Goal: Task Accomplishment & Management: Manage account settings

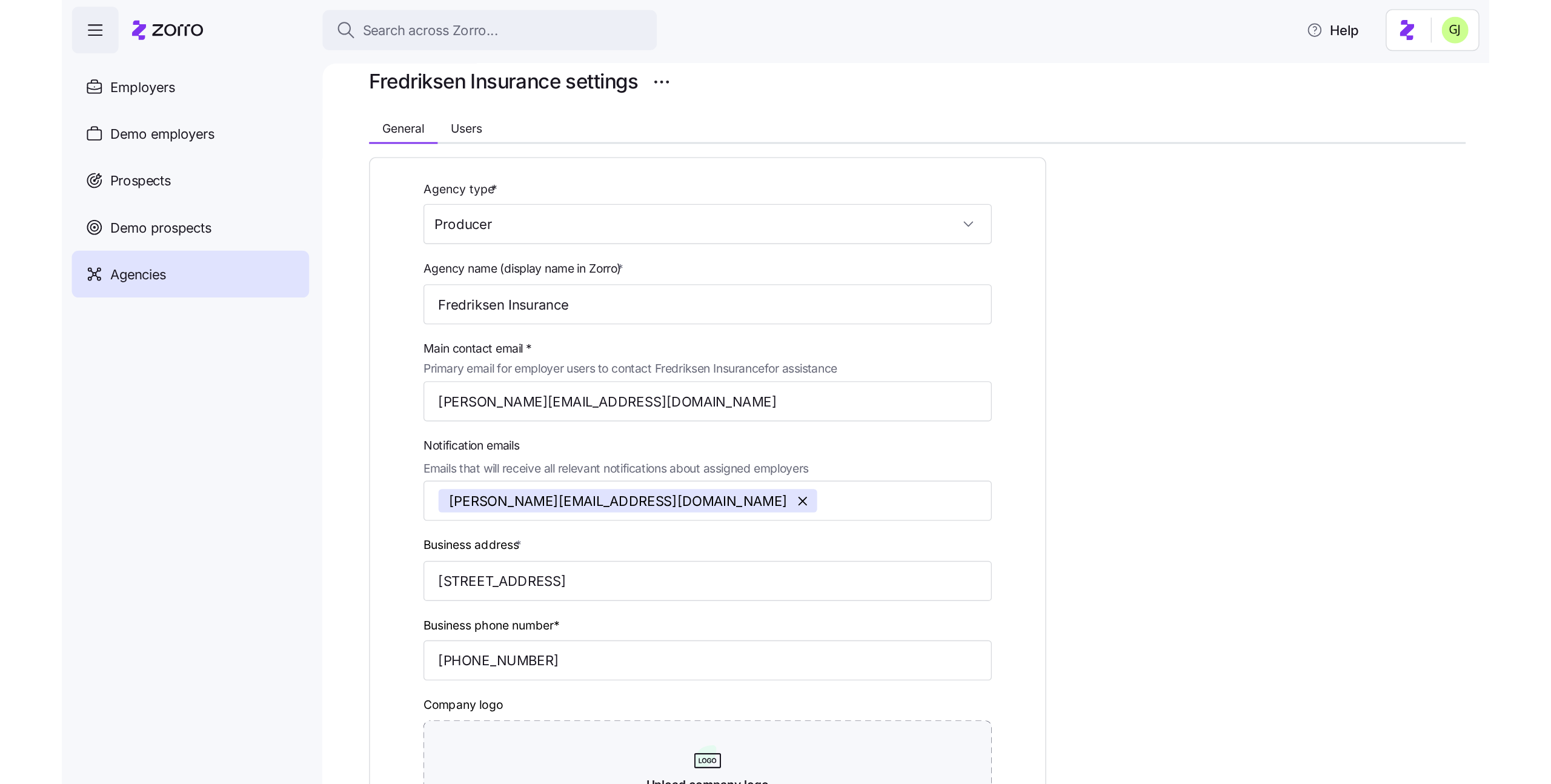
scroll to position [43, 0]
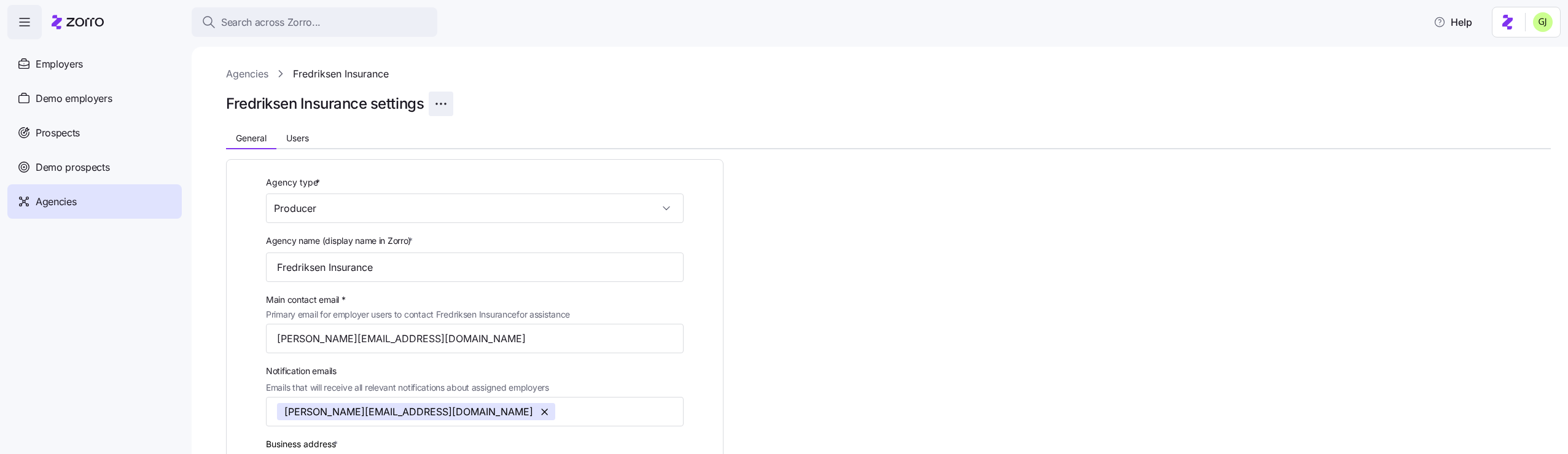
click at [444, 104] on html "Search across Zorro... Help Employers Demo employers Prospects Demo prospects A…" at bounding box center [784, 223] width 1568 height 447
click at [462, 131] on span "Delete agency" at bounding box center [469, 133] width 56 height 12
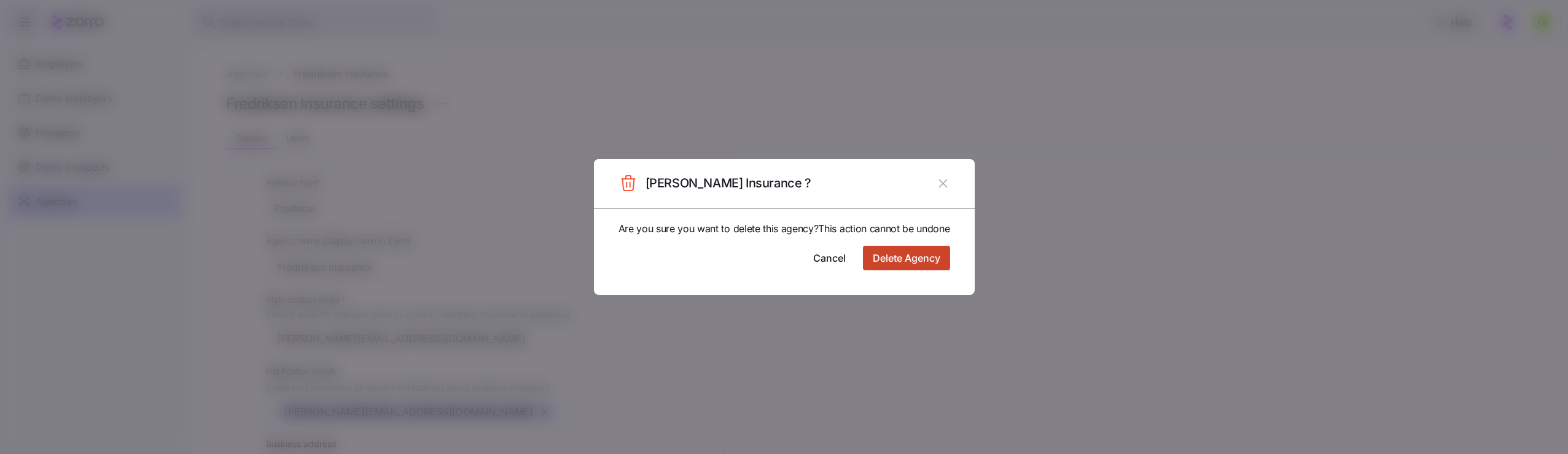
click at [890, 265] on span "Delete Agency" at bounding box center [906, 258] width 68 height 15
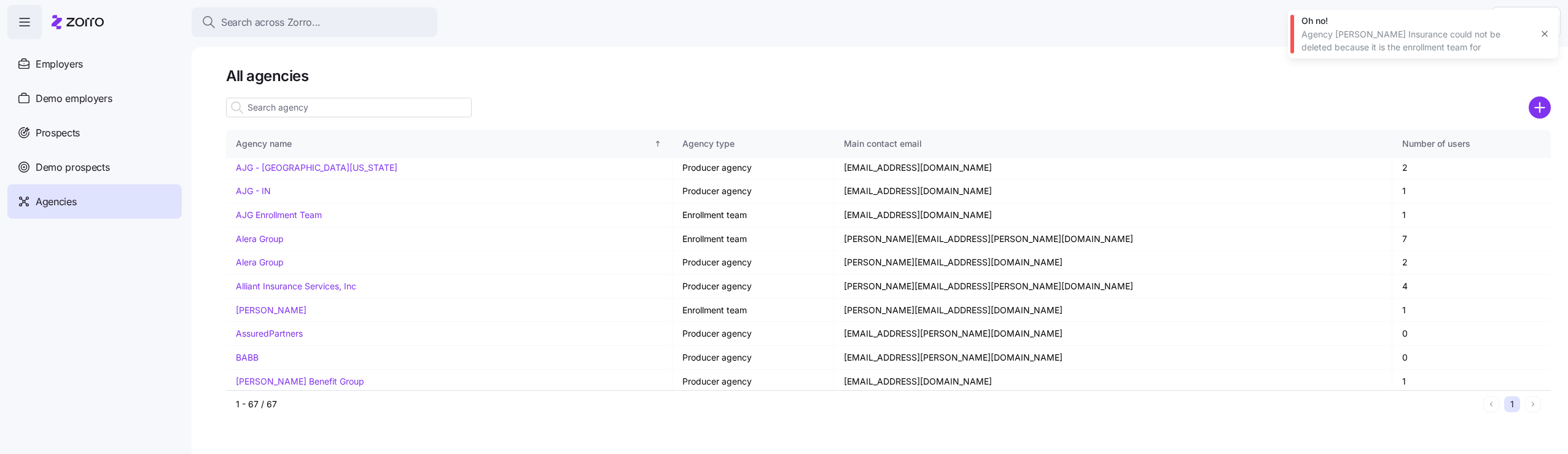
scroll to position [29, 0]
click at [312, 164] on link "AJG - Central Florida" at bounding box center [316, 164] width 162 height 11
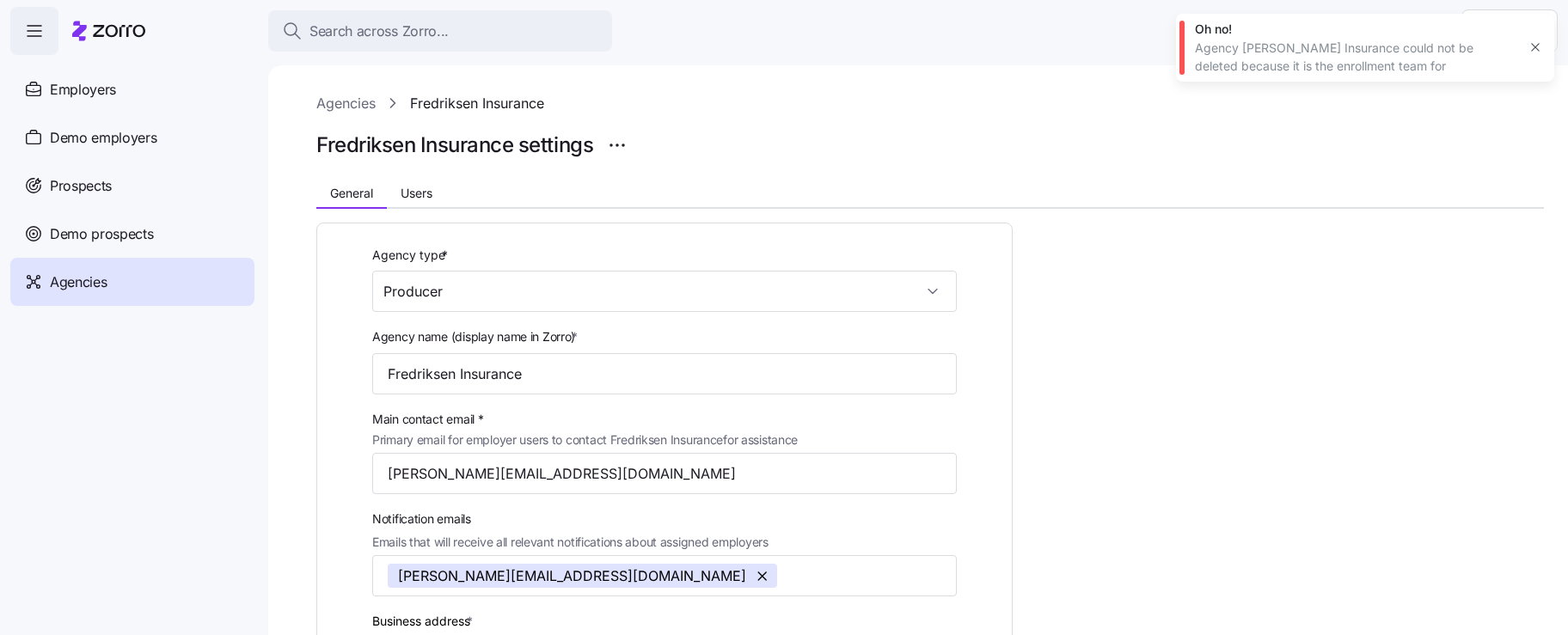
click at [958, 116] on div at bounding box center [929, 122] width 1227 height 14
click at [617, 143] on html "Search across Zorro... Help Employers Demo employers Prospects Demo prospects A…" at bounding box center [784, 312] width 1568 height 625
click at [670, 197] on div "Delete agency" at bounding box center [732, 187] width 244 height 28
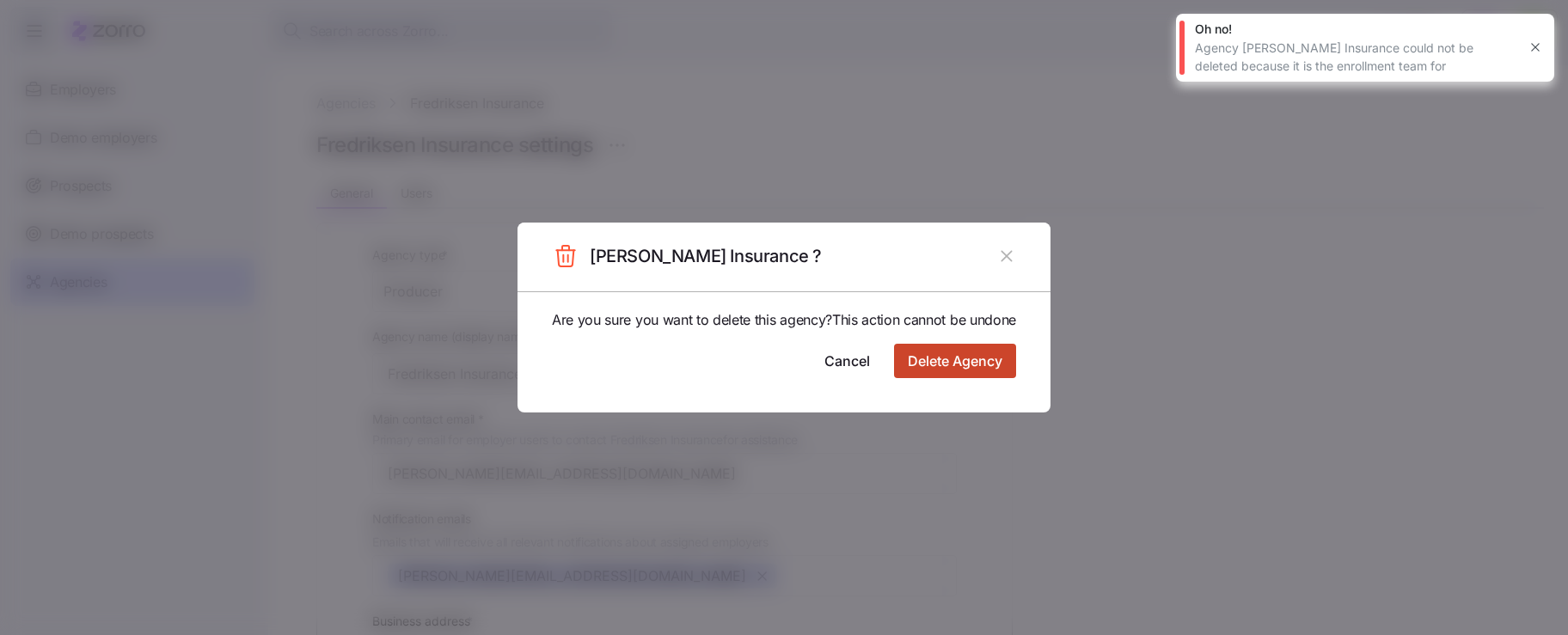
click at [964, 371] on span "Delete Agency" at bounding box center [955, 361] width 95 height 21
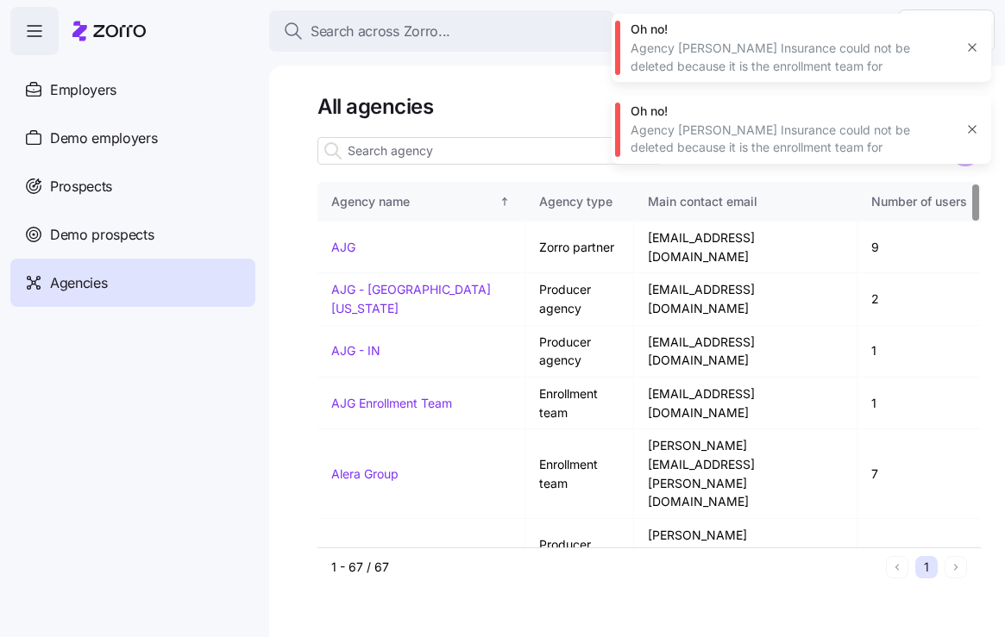
click at [972, 131] on icon "button" at bounding box center [972, 129] width 14 height 14
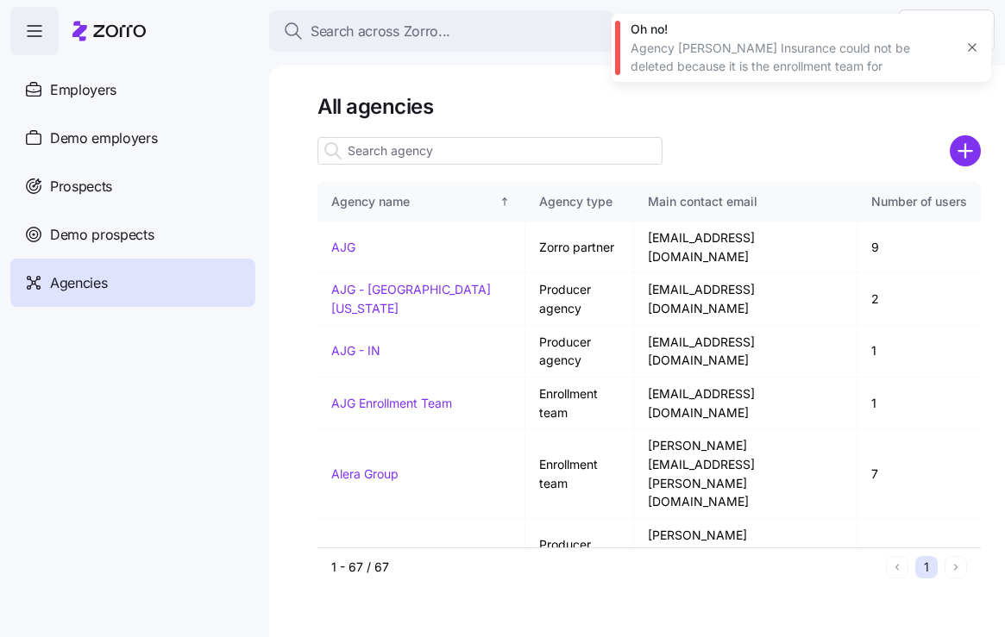
click at [970, 53] on icon "button" at bounding box center [972, 48] width 14 height 14
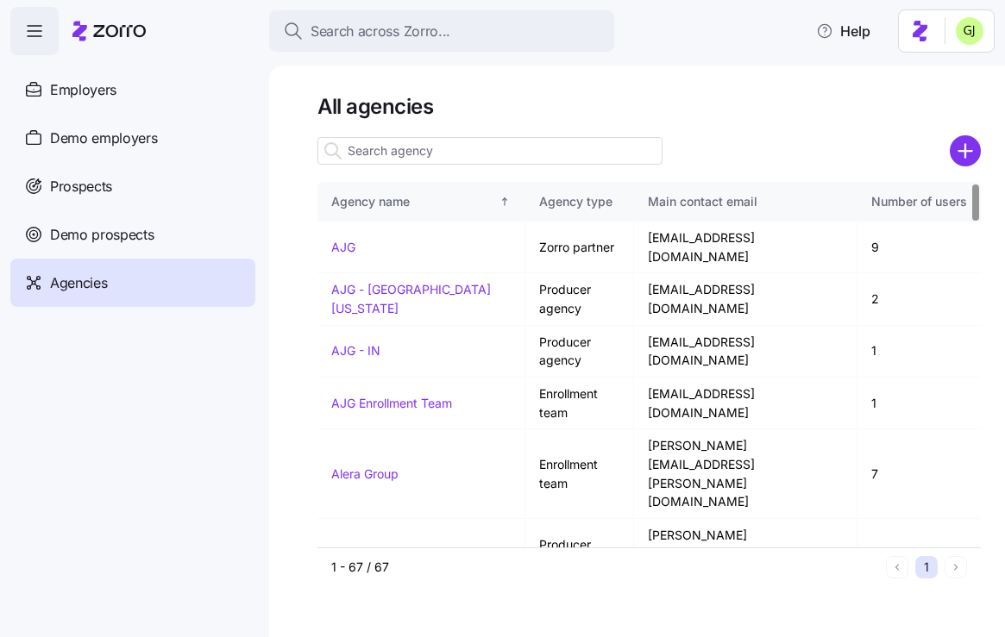
click at [114, 287] on div "Agencies" at bounding box center [132, 283] width 245 height 48
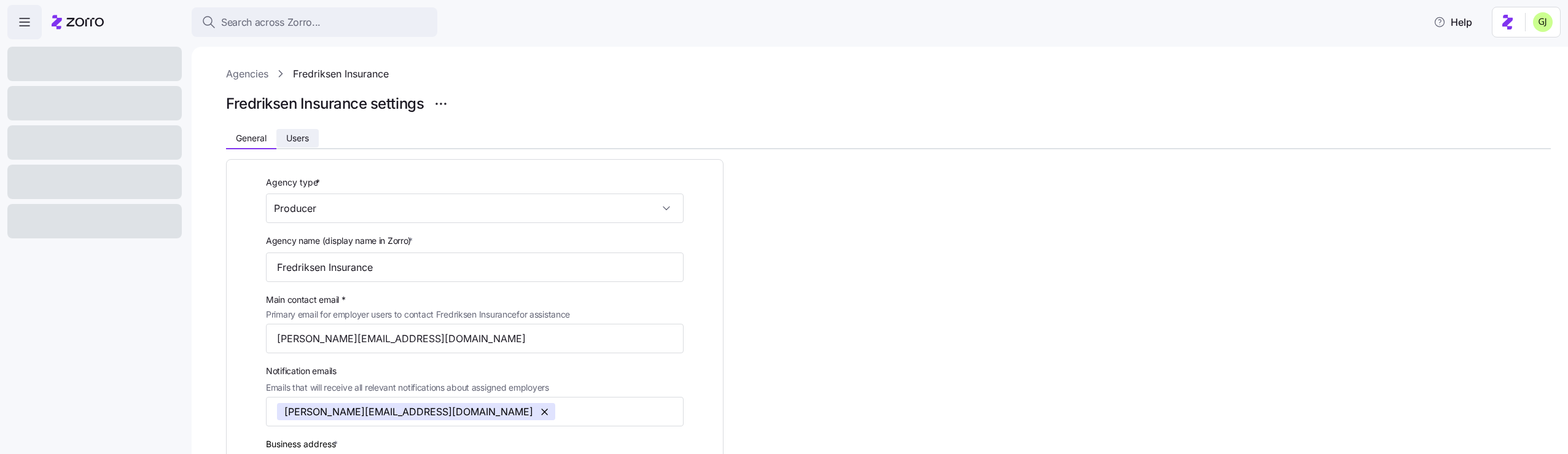
click at [301, 141] on span "Users" at bounding box center [298, 138] width 23 height 9
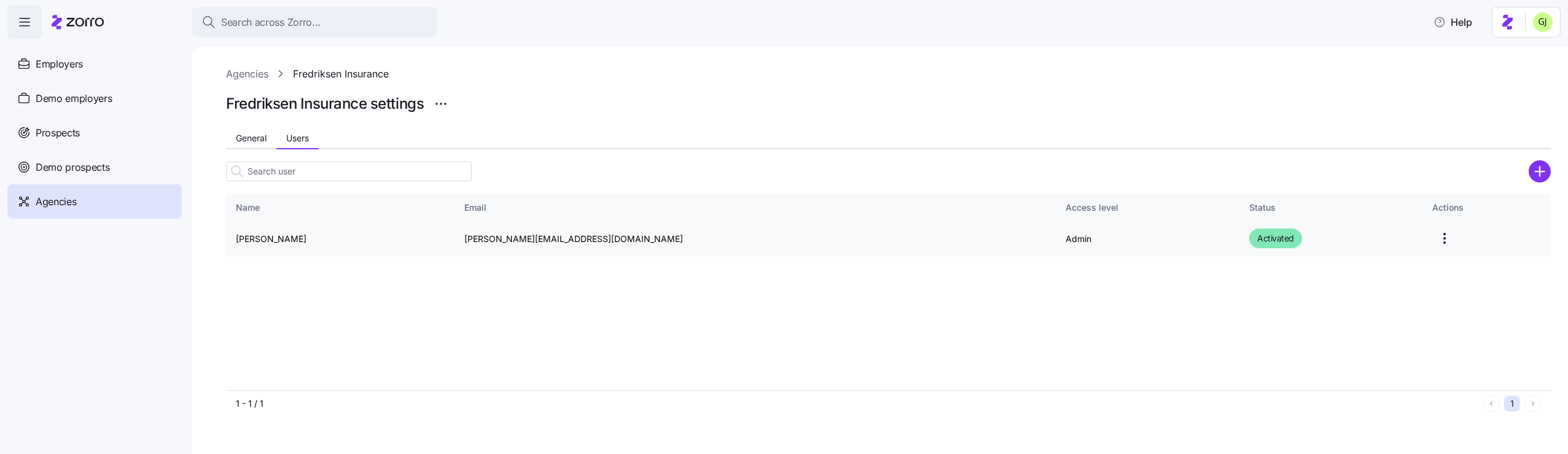
click at [1398, 229] on html "Search across Zorro... Help Employers Demo employers Prospects Demo prospects A…" at bounding box center [784, 223] width 1568 height 447
click at [1341, 267] on div "Edit" at bounding box center [1352, 269] width 113 height 20
